Goal: Complete application form

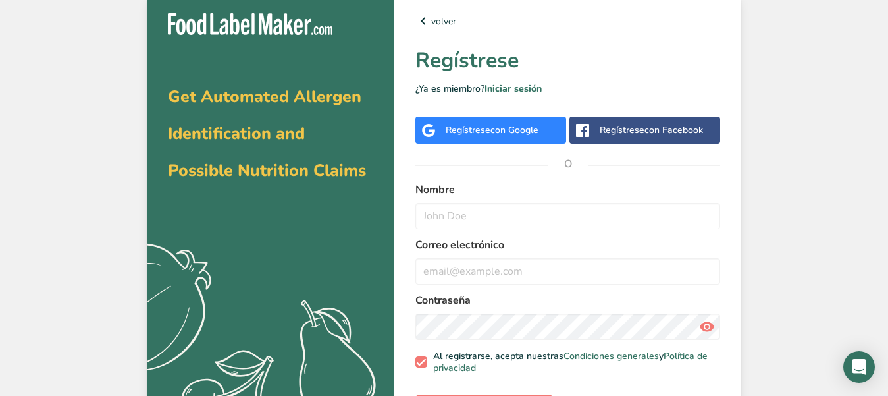
click at [506, 117] on div "Regístrese con Google" at bounding box center [491, 130] width 151 height 27
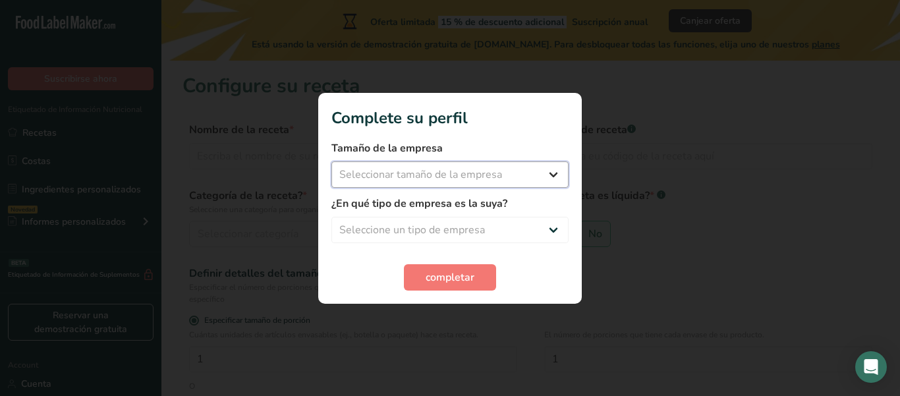
click at [446, 164] on select "Seleccionar tamaño de la empresa Menos de 10 empleados De 10 a 50 empleados De …" at bounding box center [449, 174] width 237 height 26
select select "1"
click at [331, 161] on select "Seleccionar tamaño de la empresa Menos de 10 empleados De 10 a 50 empleados De …" at bounding box center [449, 174] width 237 height 26
click at [436, 220] on select "Seleccione un tipo de empresa Fabricante de alimentos envasados Restaurante y c…" at bounding box center [449, 230] width 237 height 26
select select "1"
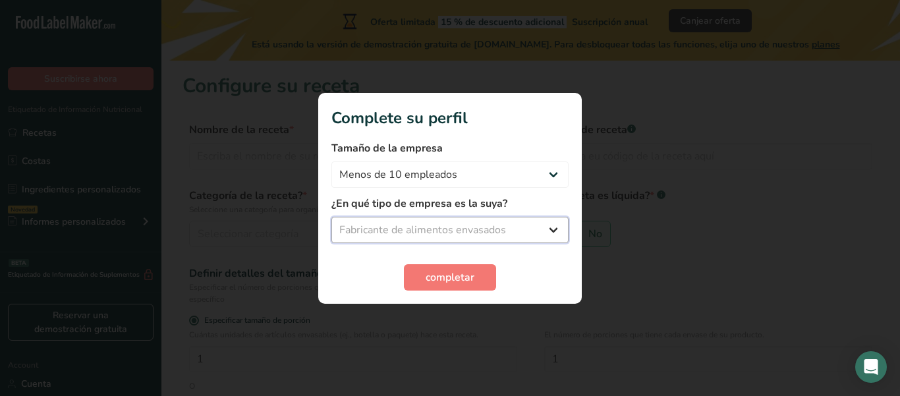
click at [331, 217] on select "Seleccione un tipo de empresa Fabricante de alimentos envasados Restaurante y c…" at bounding box center [449, 230] width 237 height 26
click at [435, 274] on span "completar" at bounding box center [449, 277] width 49 height 16
